Goal: Information Seeking & Learning: Understand process/instructions

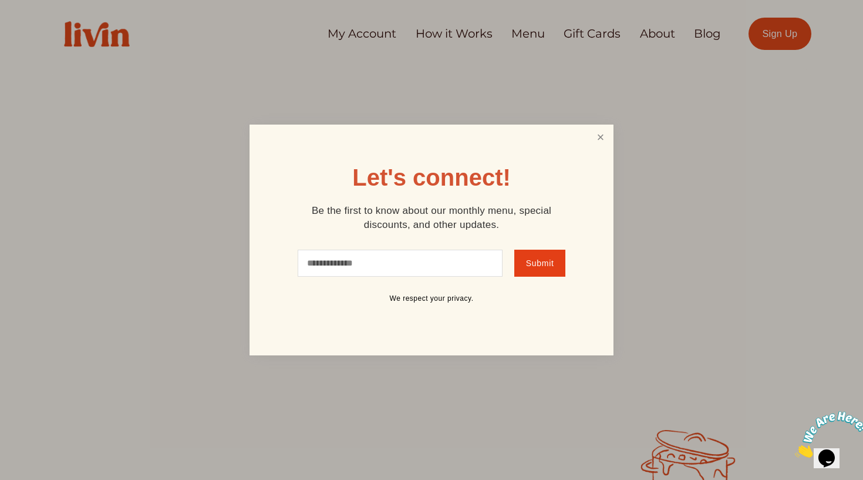
click at [603, 141] on link "Close" at bounding box center [601, 137] width 22 height 22
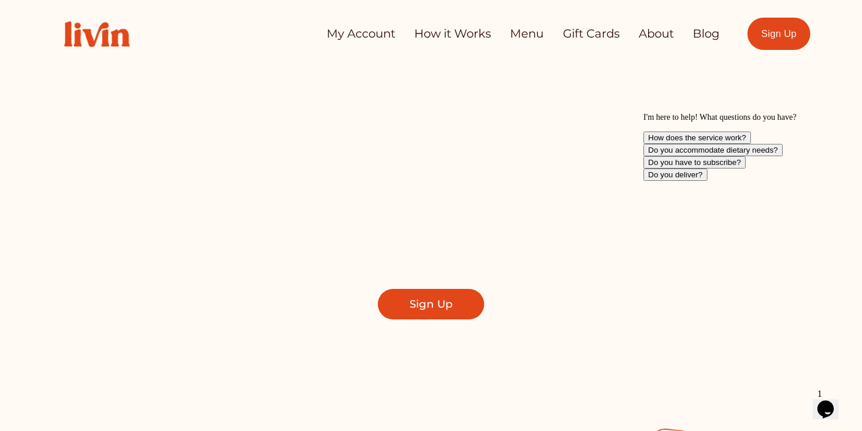
click at [643, 113] on icon "Chat attention grabber" at bounding box center [643, 113] width 0 height 0
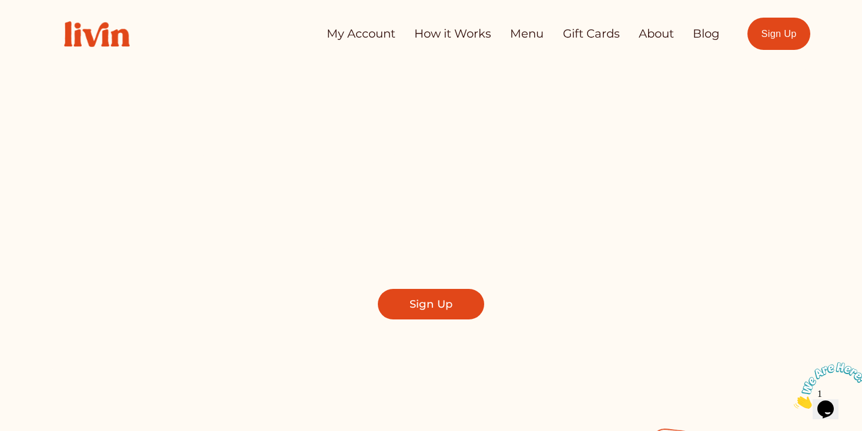
click at [442, 40] on link "How it Works" at bounding box center [452, 33] width 77 height 23
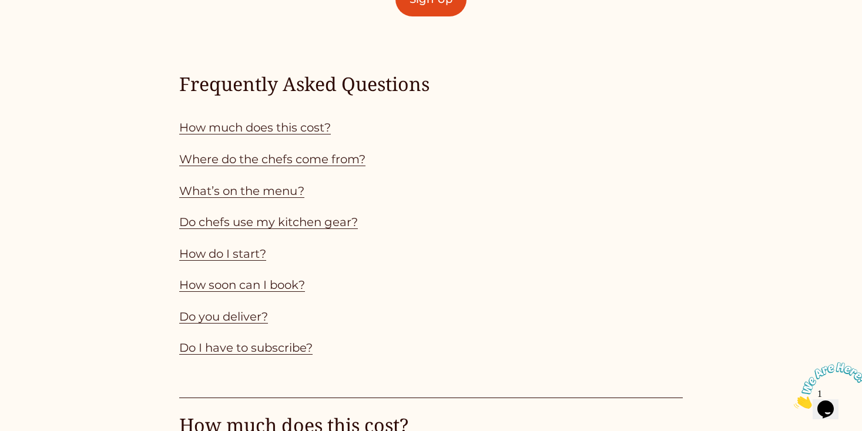
scroll to position [1030, 0]
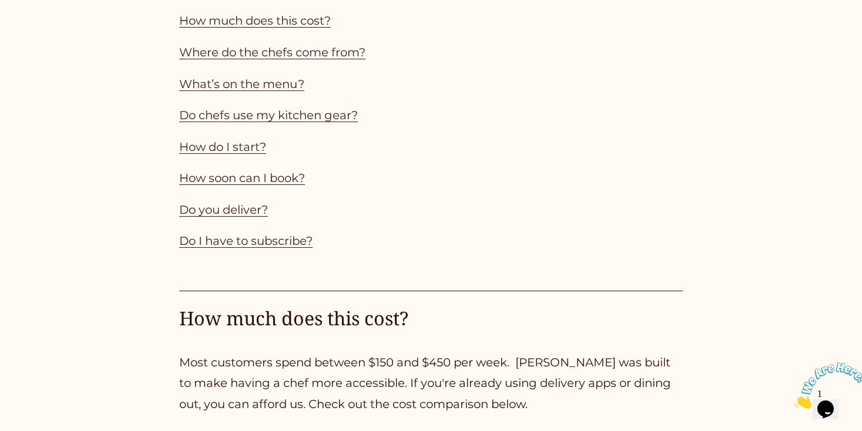
click at [306, 115] on link "Do chefs use my kitchen gear?" at bounding box center [268, 115] width 179 height 14
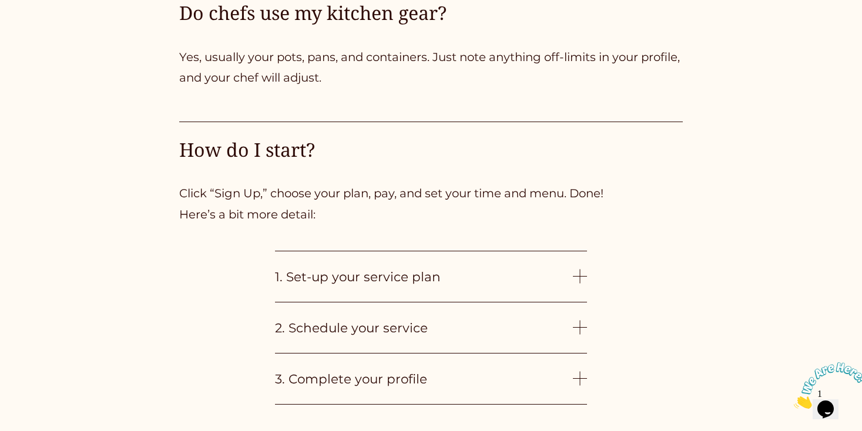
scroll to position [2622, 0]
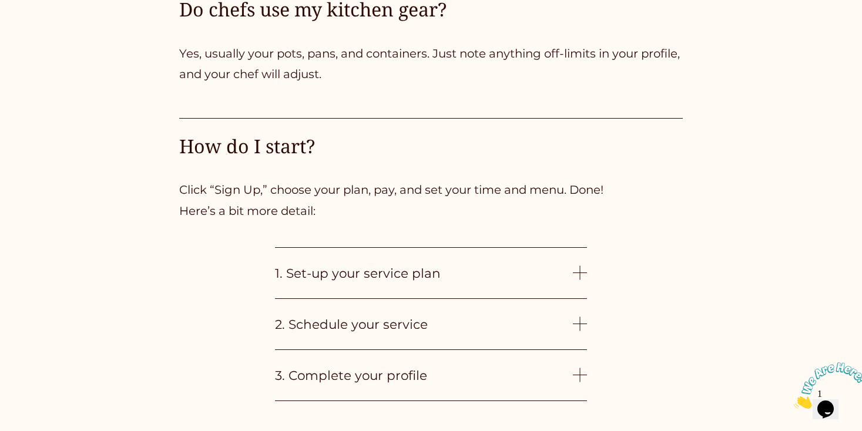
click at [398, 269] on span "1. Set-up your service plan" at bounding box center [424, 272] width 298 height 15
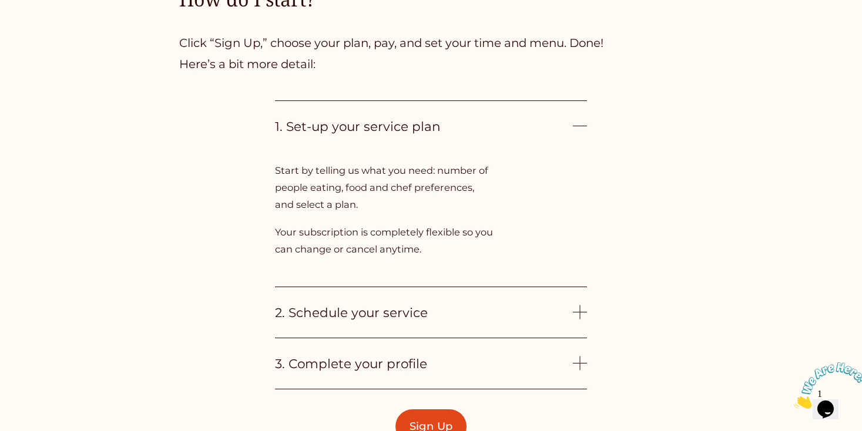
scroll to position [2768, 0]
click at [392, 310] on span "2. Schedule your service" at bounding box center [424, 313] width 298 height 15
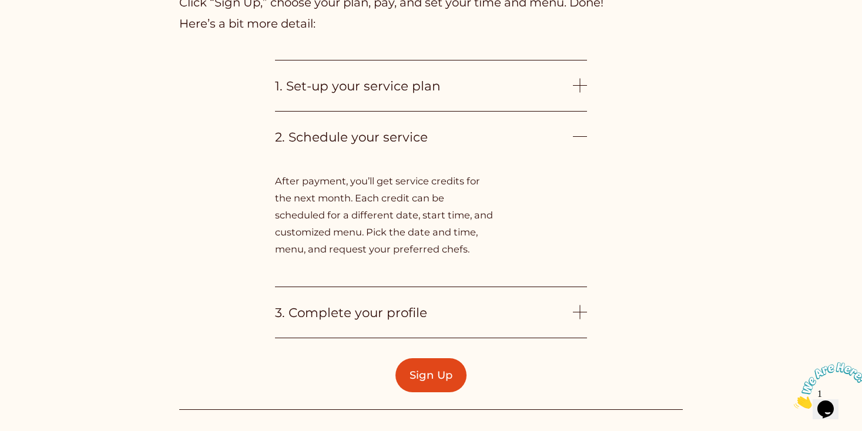
click at [391, 308] on span "3. Complete your profile" at bounding box center [424, 312] width 298 height 15
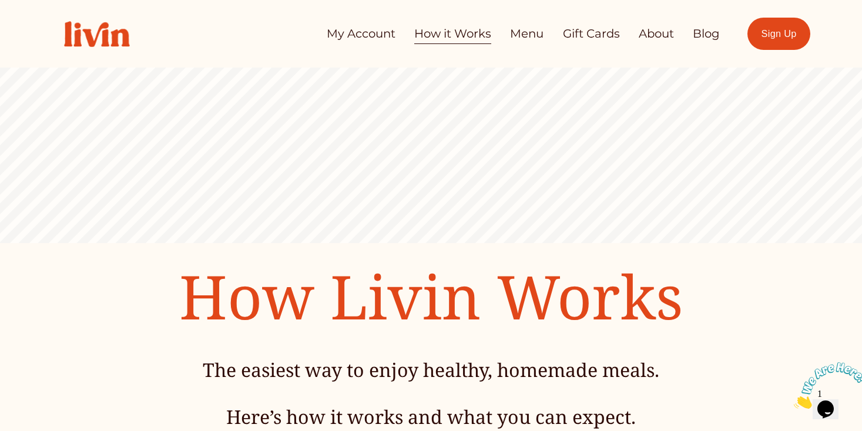
scroll to position [0, 0]
click at [652, 32] on link "About" at bounding box center [655, 33] width 35 height 23
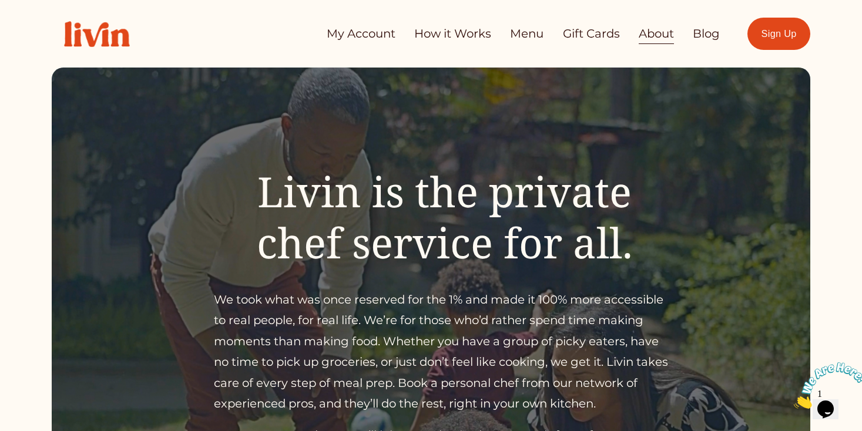
click at [365, 35] on link "My Account" at bounding box center [361, 33] width 69 height 23
click at [431, 28] on link "How it Works" at bounding box center [452, 33] width 77 height 23
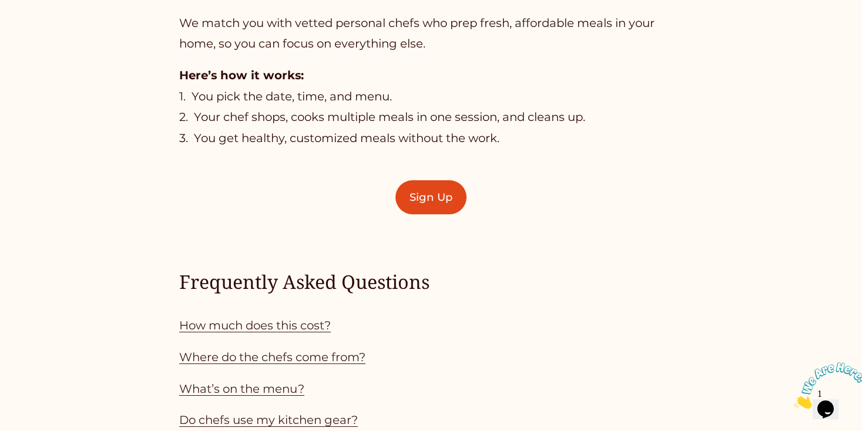
scroll to position [848, 0]
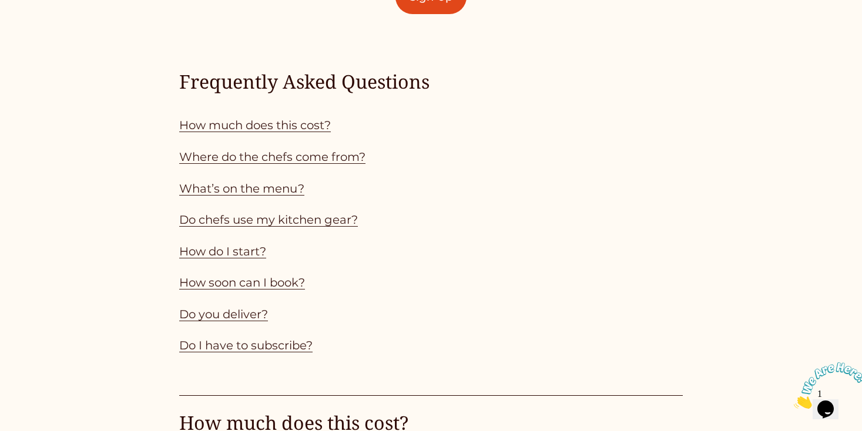
click at [230, 127] on link "How much does this cost?" at bounding box center [255, 125] width 152 height 14
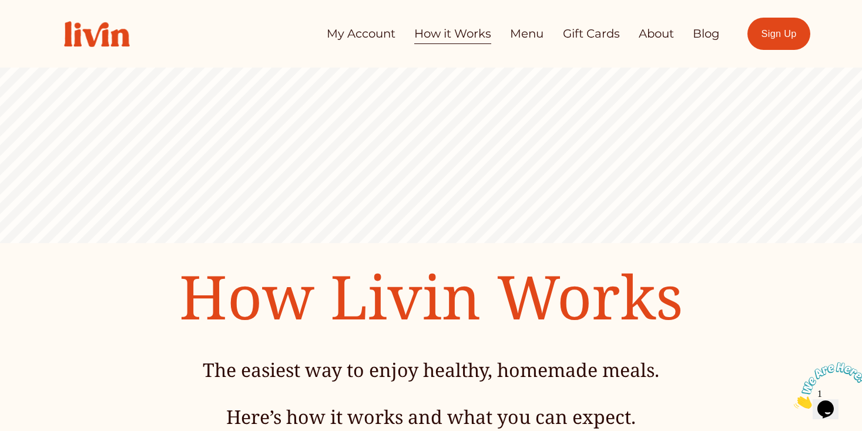
click at [638, 34] on link "About" at bounding box center [655, 33] width 35 height 23
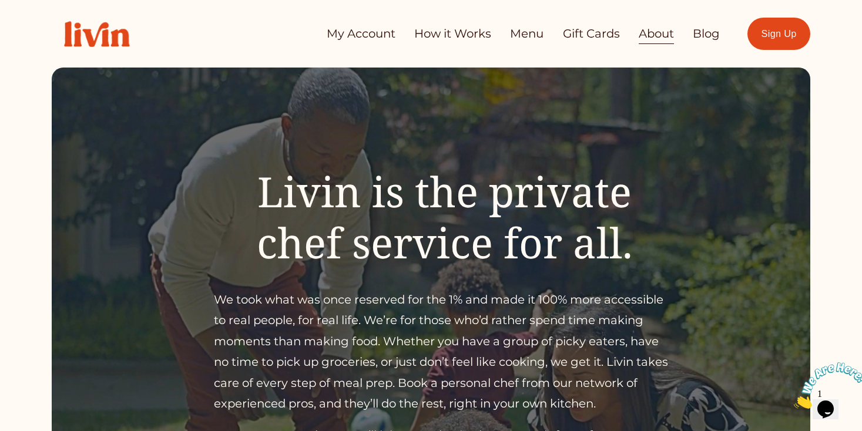
click at [366, 38] on link "My Account" at bounding box center [361, 33] width 69 height 23
click at [461, 38] on link "How it Works" at bounding box center [452, 33] width 77 height 23
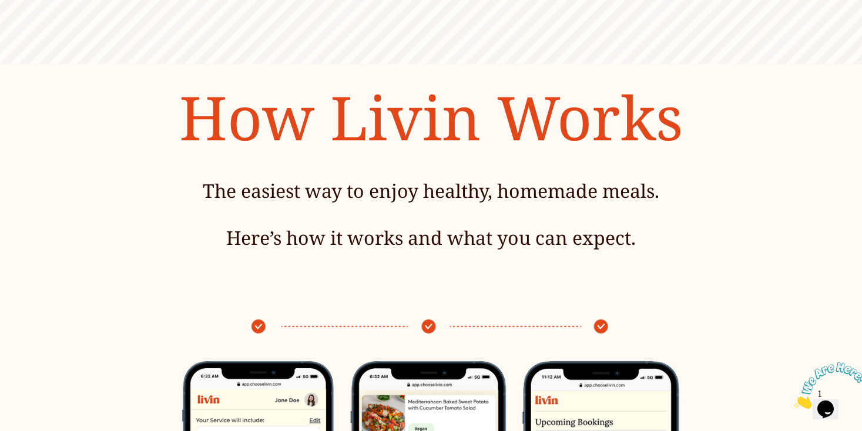
scroll to position [378, 0]
